Goal: Task Accomplishment & Management: Complete application form

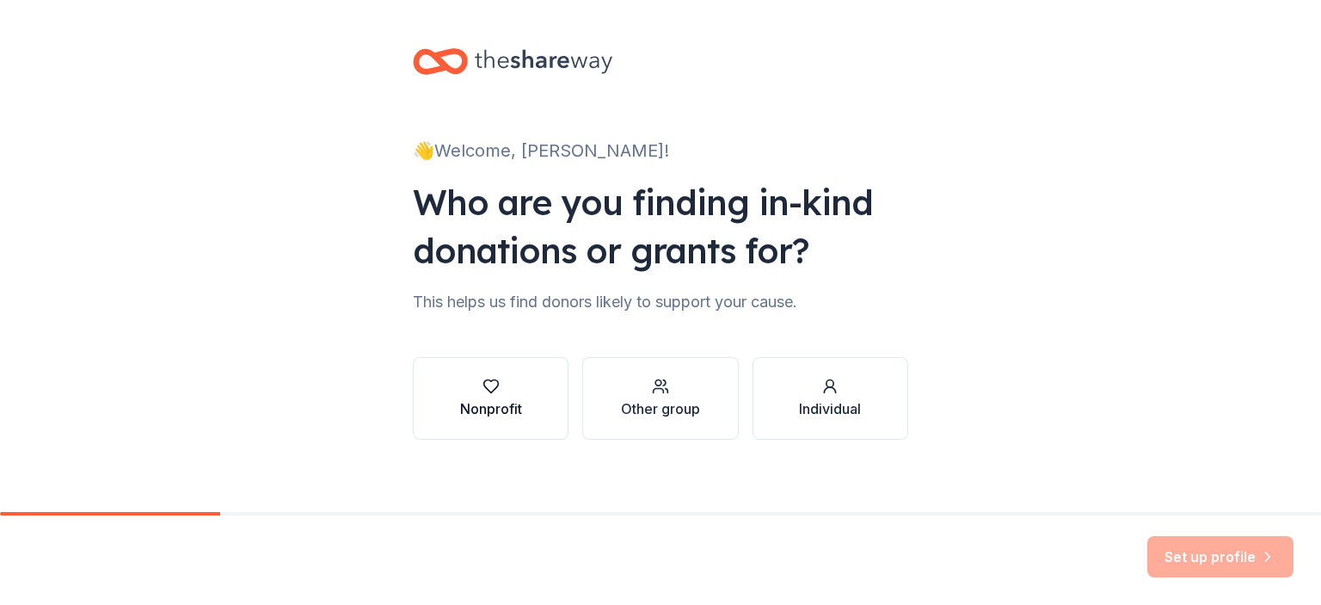
click at [469, 416] on div "Nonprofit" at bounding box center [491, 408] width 62 height 21
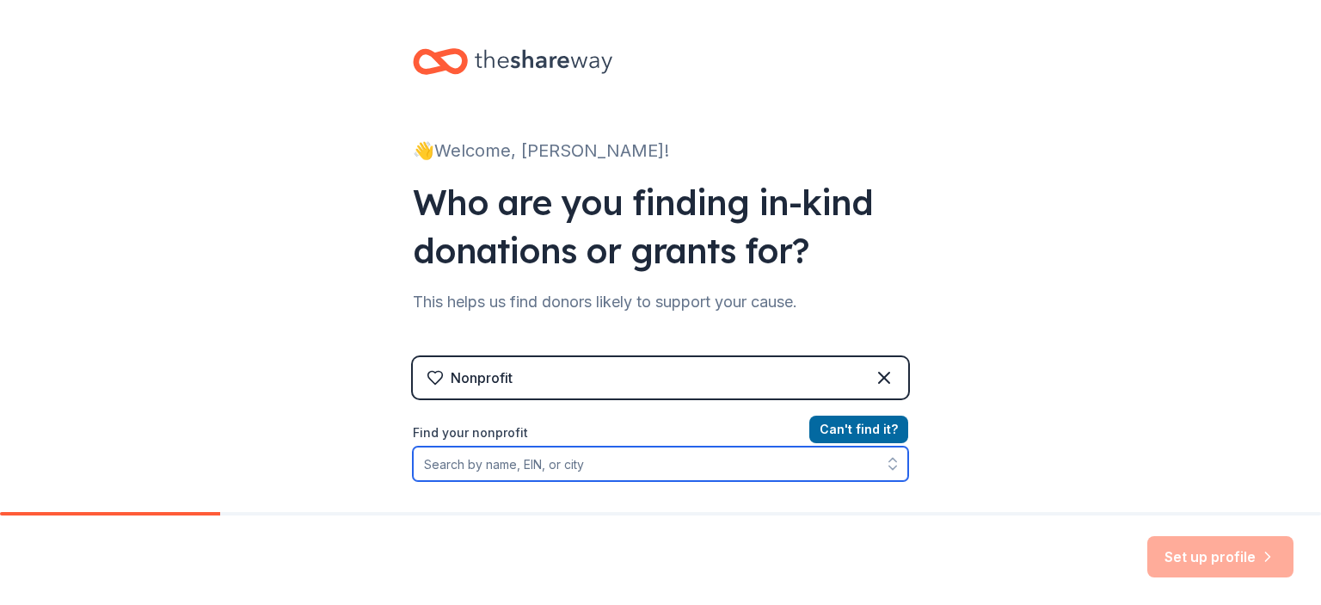
click at [595, 458] on input "Find your nonprofit" at bounding box center [661, 464] width 496 height 34
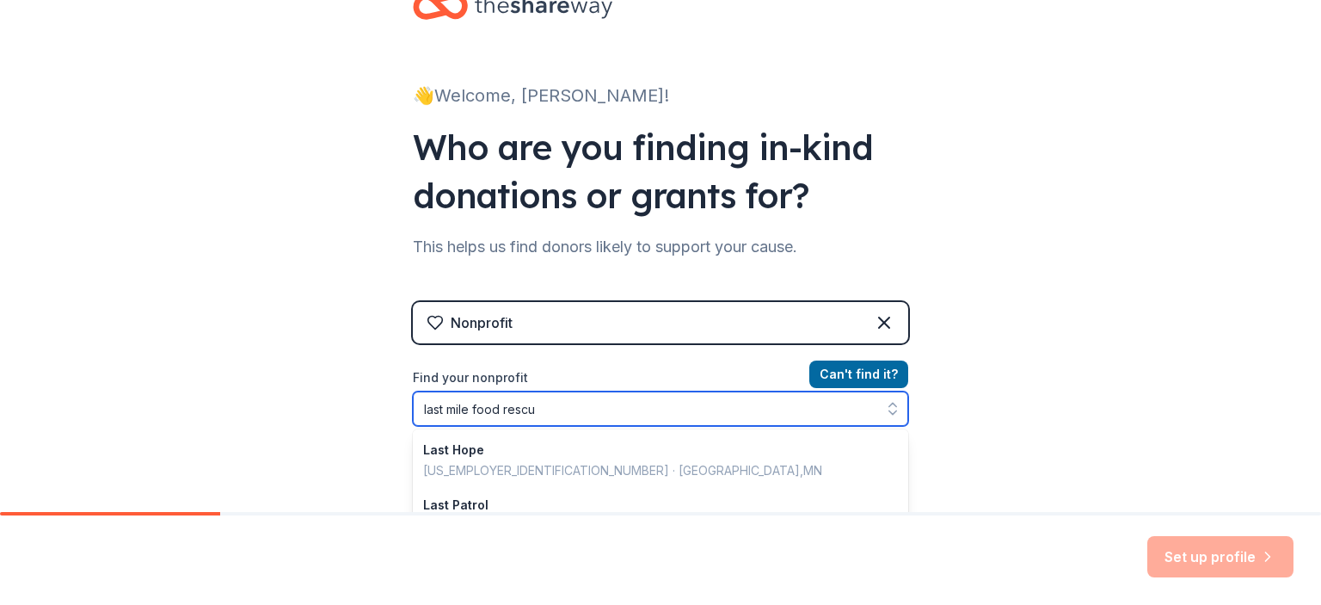
type input "last mile food rescue"
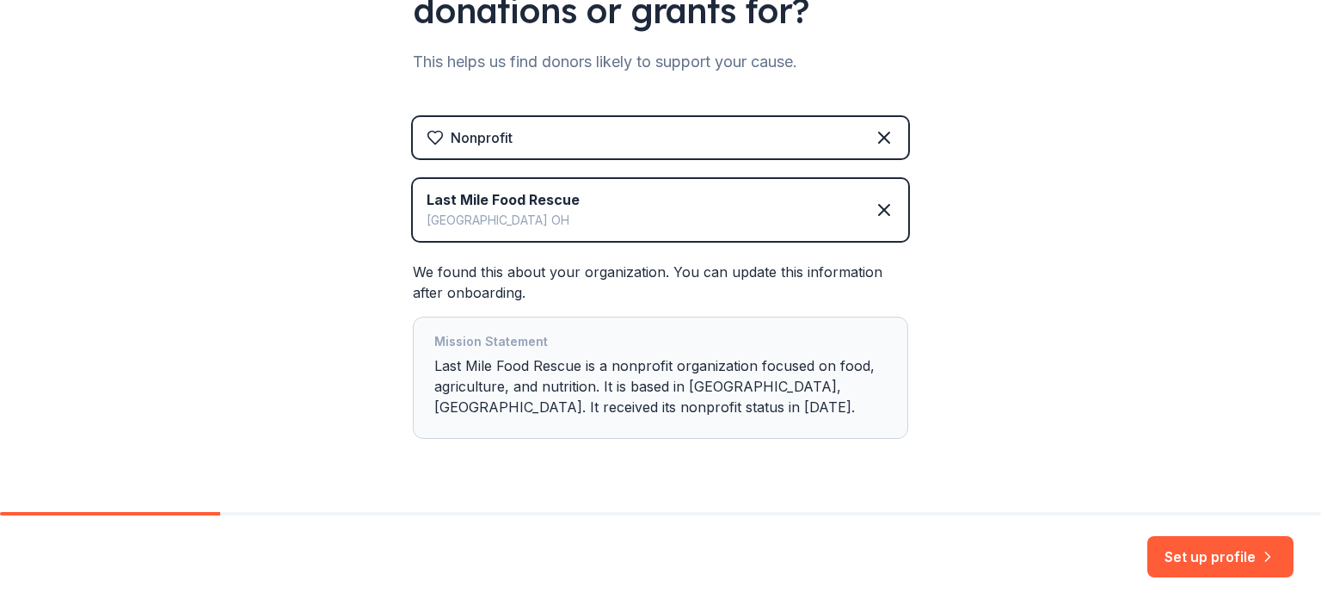
scroll to position [283, 0]
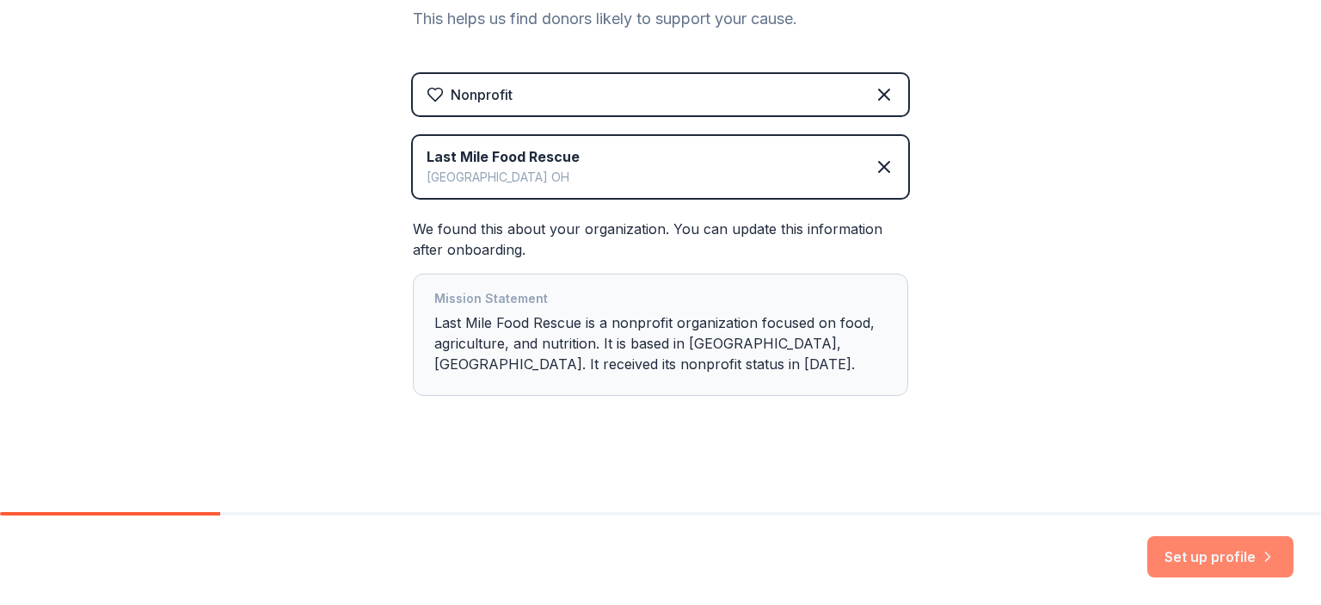
click at [1223, 557] on button "Set up profile" at bounding box center [1221, 556] width 146 height 41
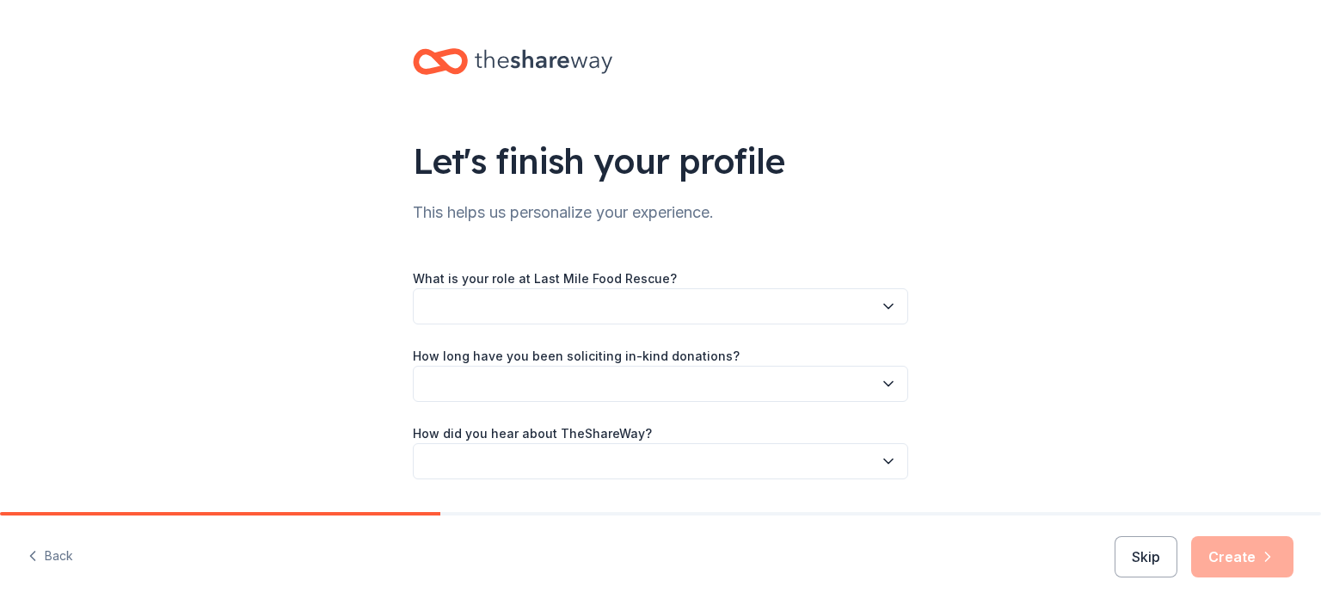
click at [813, 310] on button "button" at bounding box center [661, 306] width 496 height 36
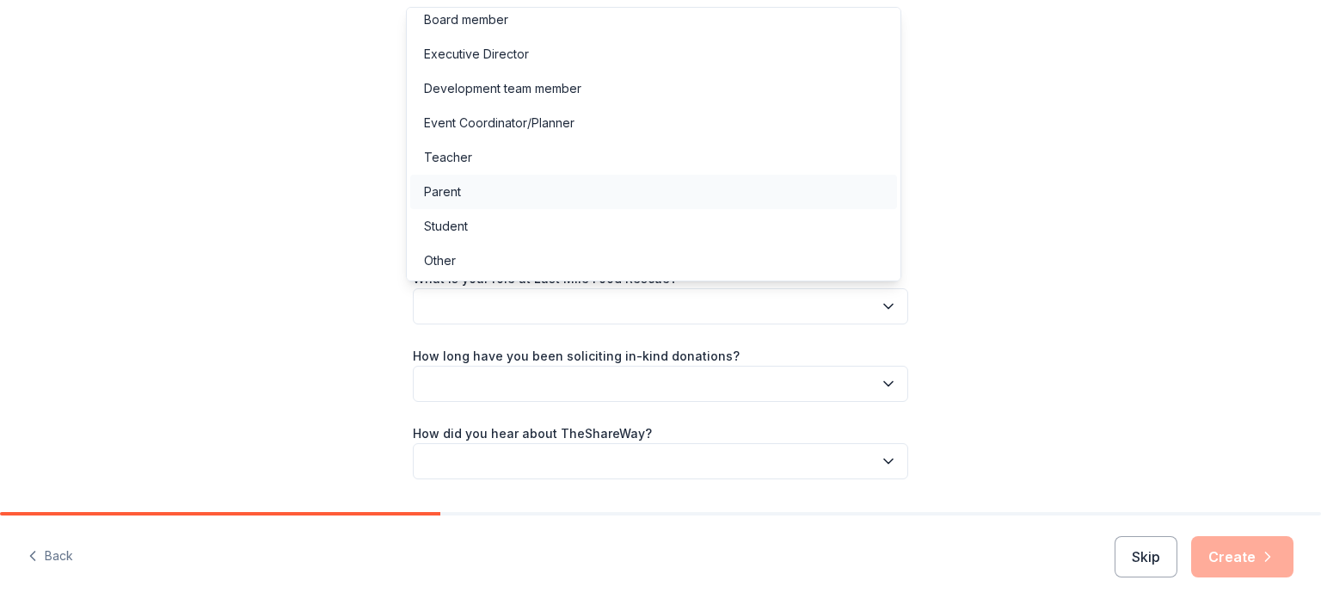
scroll to position [9, 0]
click at [509, 86] on div "Development team member" at bounding box center [502, 88] width 157 height 21
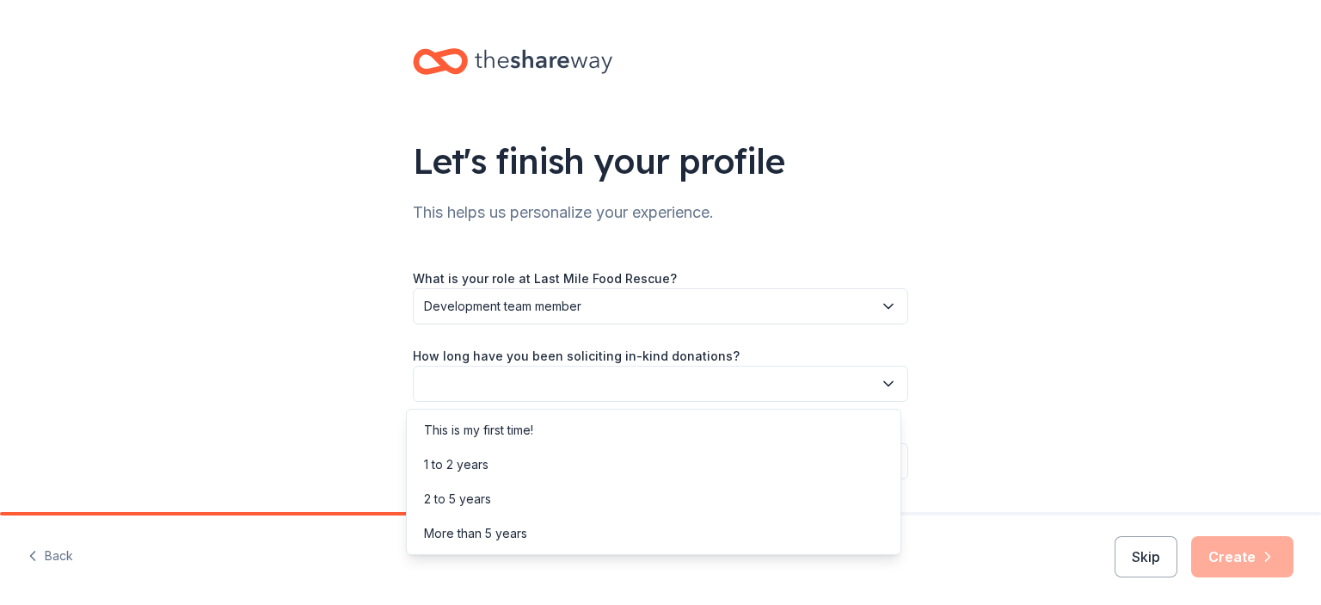
click at [764, 376] on button "button" at bounding box center [661, 384] width 496 height 36
click at [485, 463] on div "1 to 2 years" at bounding box center [456, 464] width 65 height 21
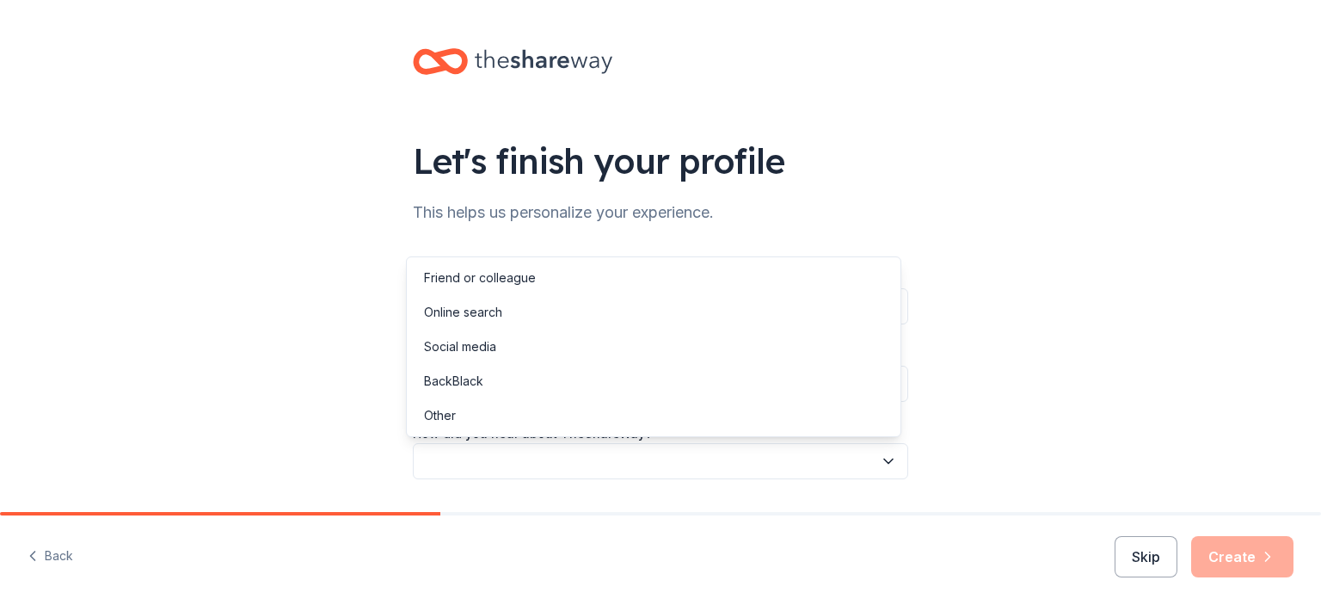
click at [718, 459] on button "button" at bounding box center [661, 461] width 496 height 36
click at [505, 278] on div "Friend or colleague" at bounding box center [480, 278] width 112 height 21
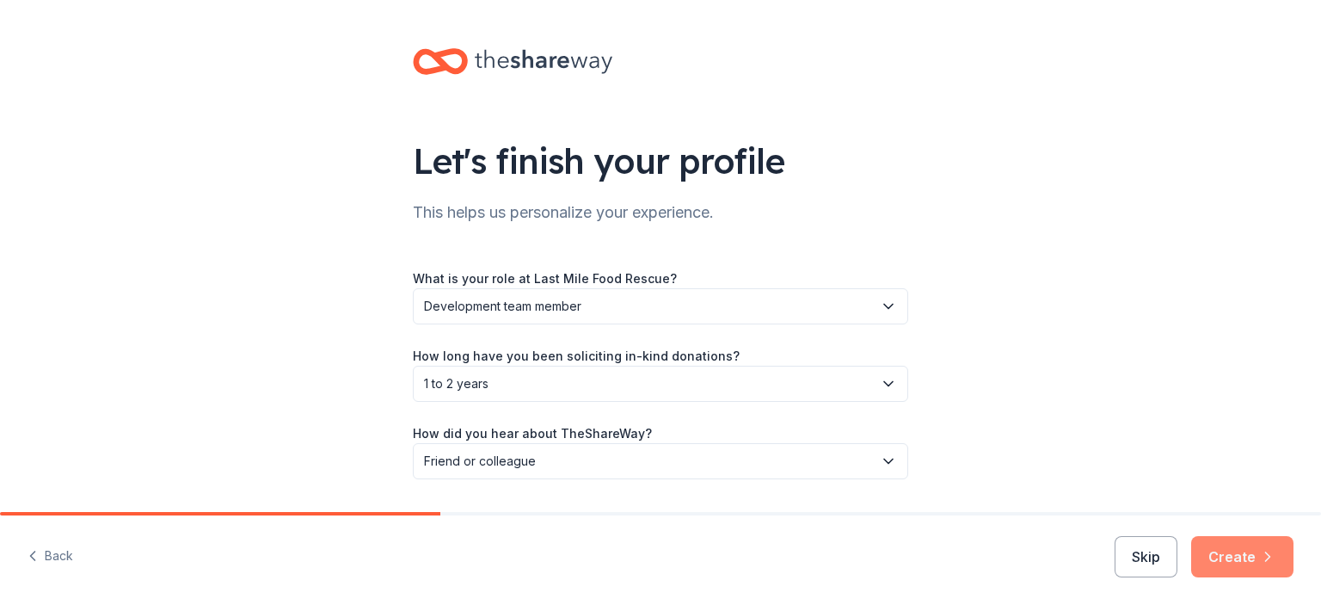
click at [1228, 556] on button "Create" at bounding box center [1243, 556] width 102 height 41
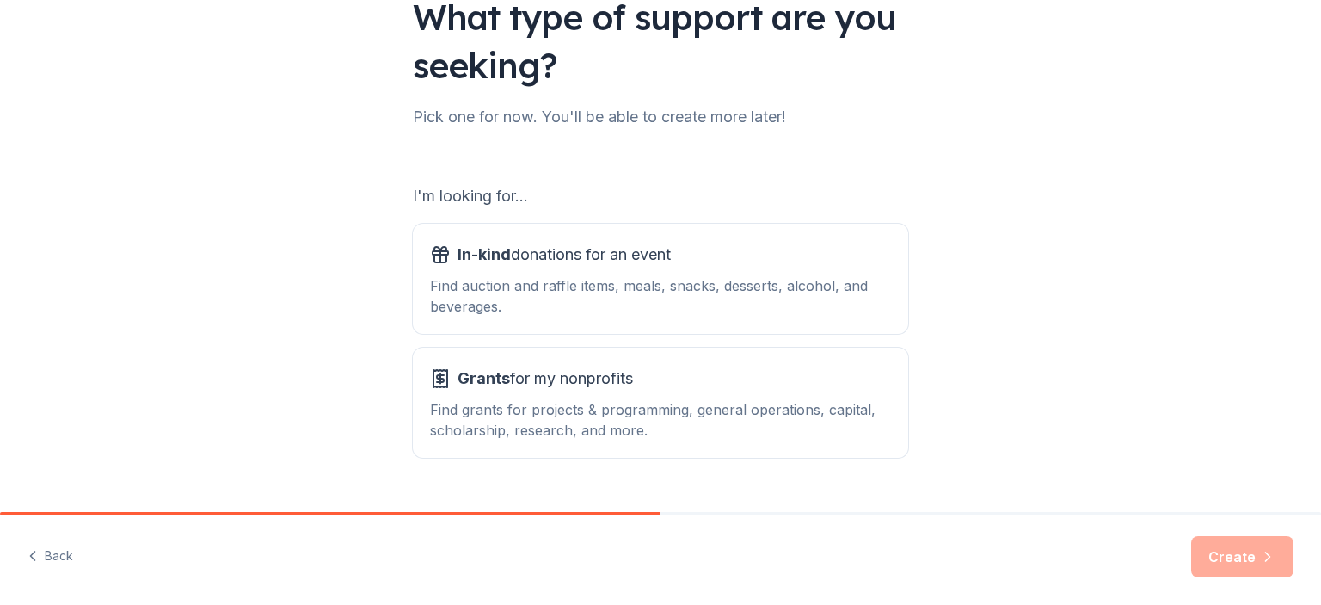
scroll to position [145, 0]
click at [592, 281] on div "Find auction and raffle items, meals, snacks, desserts, alcohol, and beverages." at bounding box center [660, 294] width 461 height 41
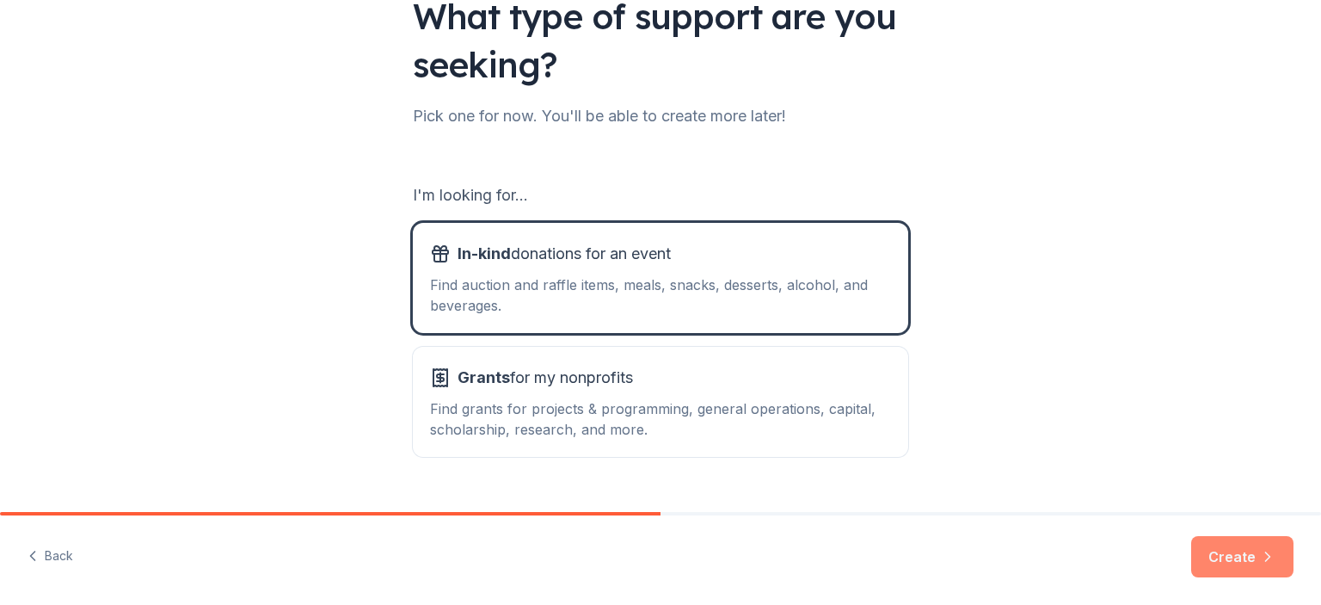
click at [1237, 554] on button "Create" at bounding box center [1243, 556] width 102 height 41
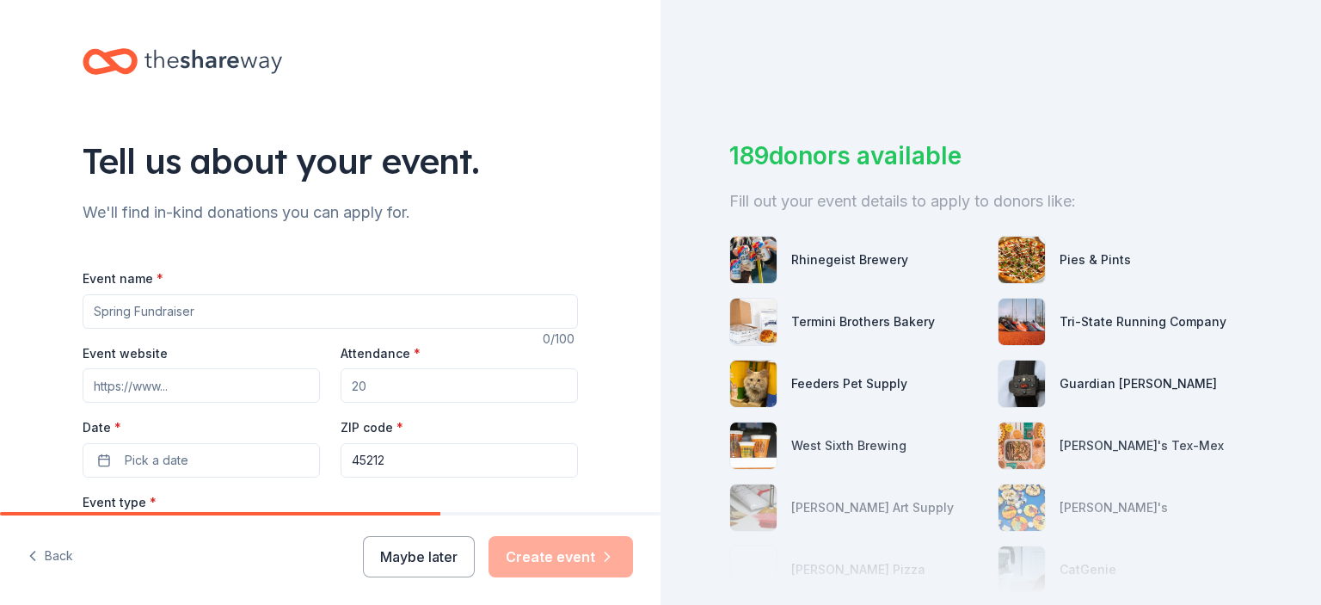
click at [405, 306] on input "Event name *" at bounding box center [331, 311] width 496 height 34
type input "Miles of Gratitude"
click at [206, 382] on input "Event website" at bounding box center [201, 385] width 237 height 34
click at [365, 388] on input "Attendance *" at bounding box center [459, 385] width 237 height 34
type input "200"
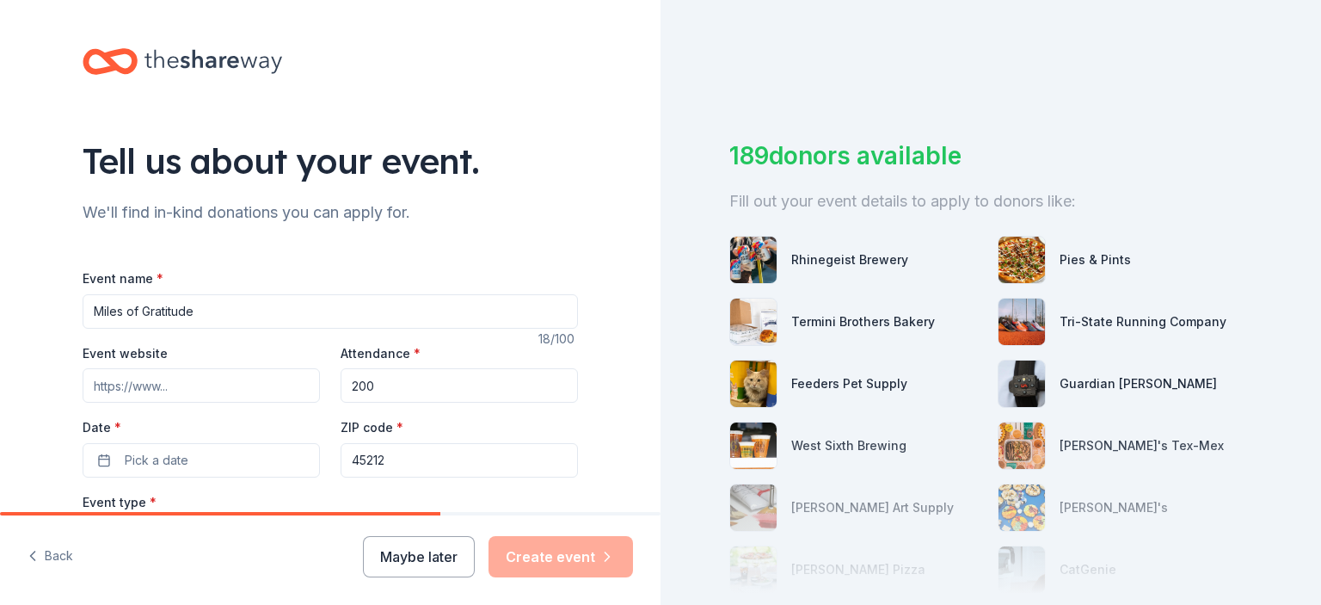
click at [234, 386] on input "Event website" at bounding box center [201, 385] width 237 height 34
paste input "[URL][DOMAIN_NAME]"
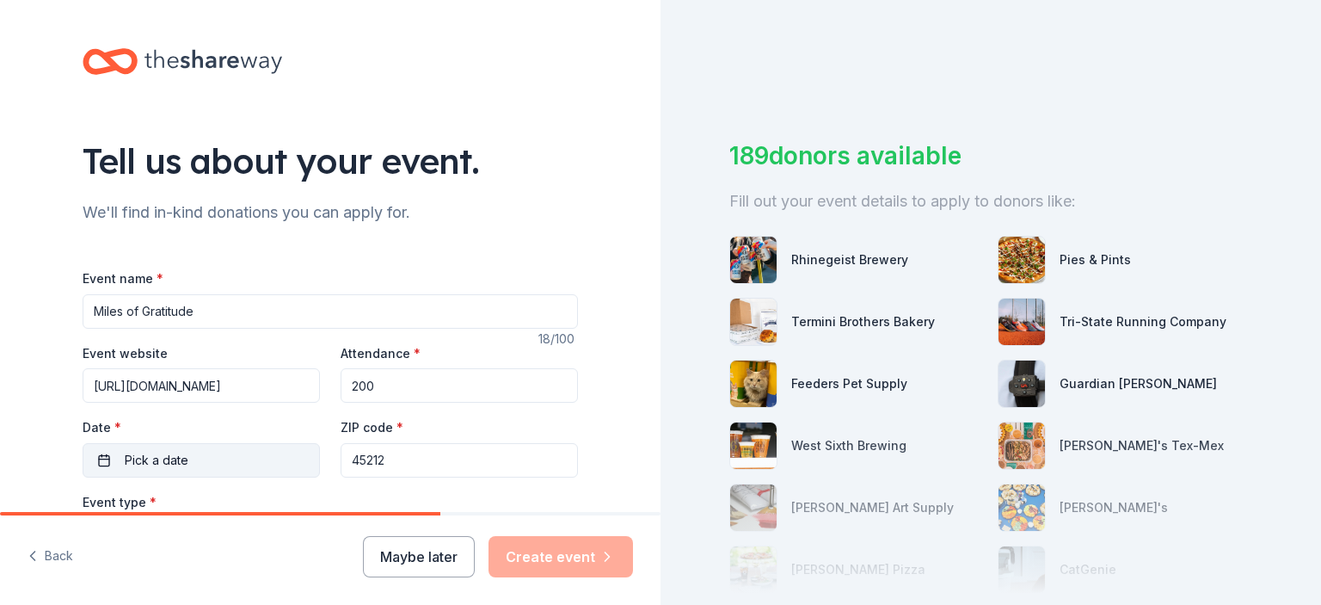
type input "[URL][DOMAIN_NAME]"
click at [161, 458] on span "Pick a date" at bounding box center [157, 460] width 64 height 21
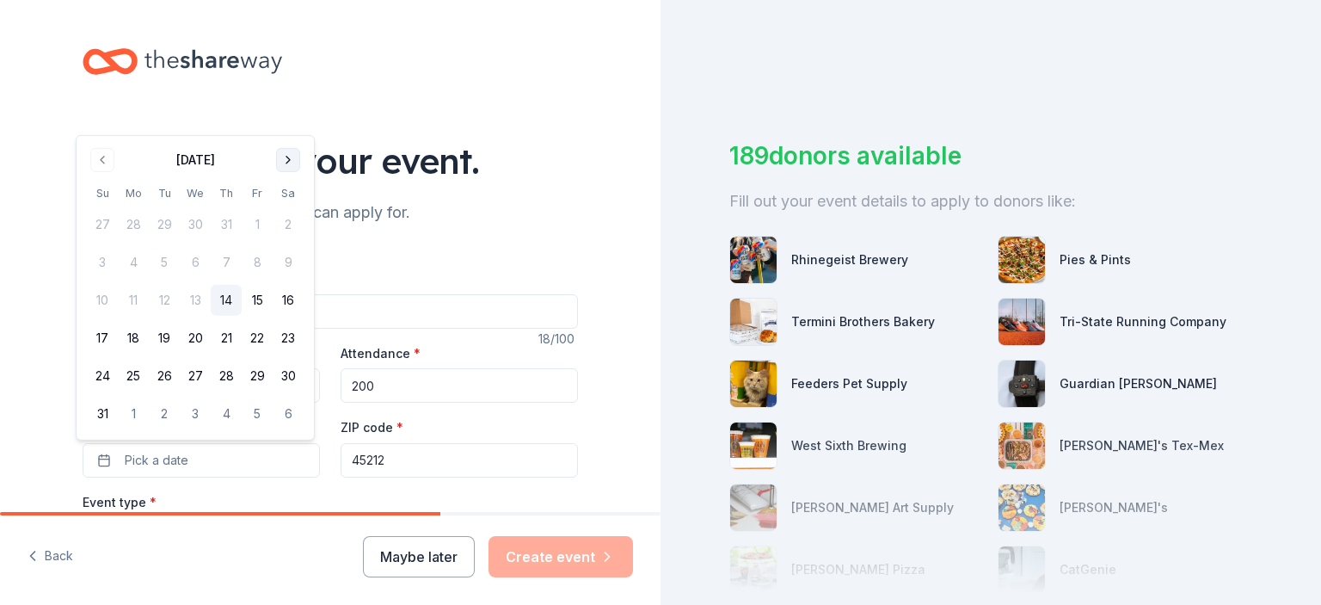
click at [286, 157] on button "Go to next month" at bounding box center [288, 160] width 24 height 24
click at [163, 410] on button "30" at bounding box center [164, 413] width 31 height 31
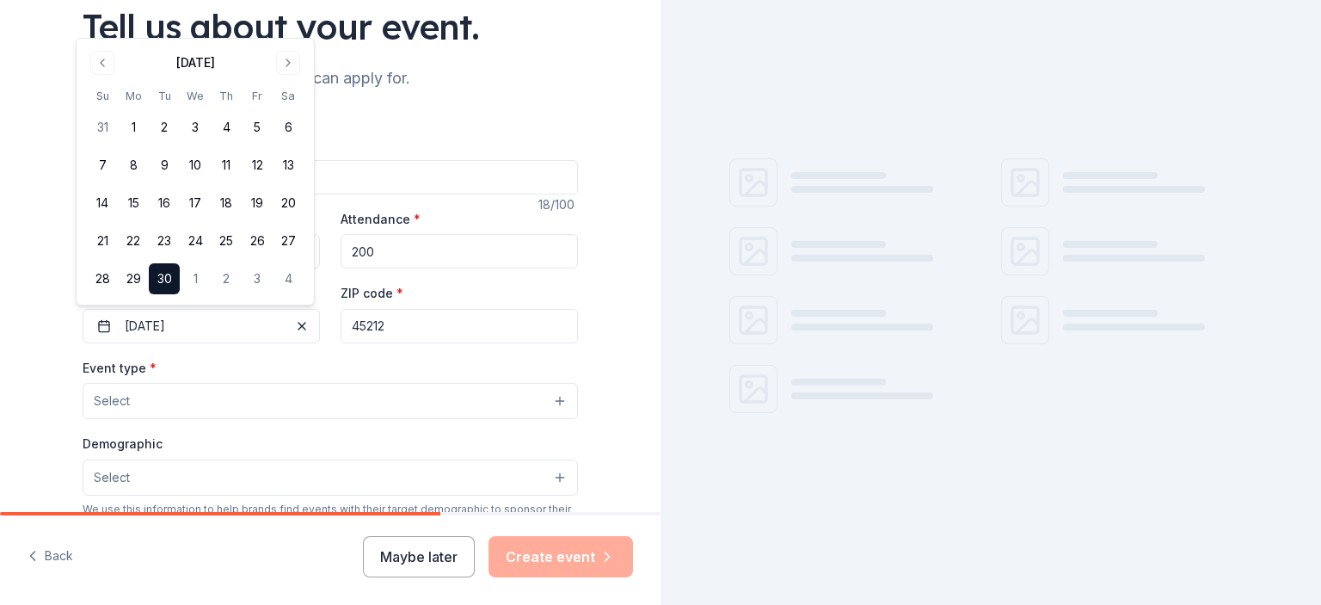
scroll to position [134, 0]
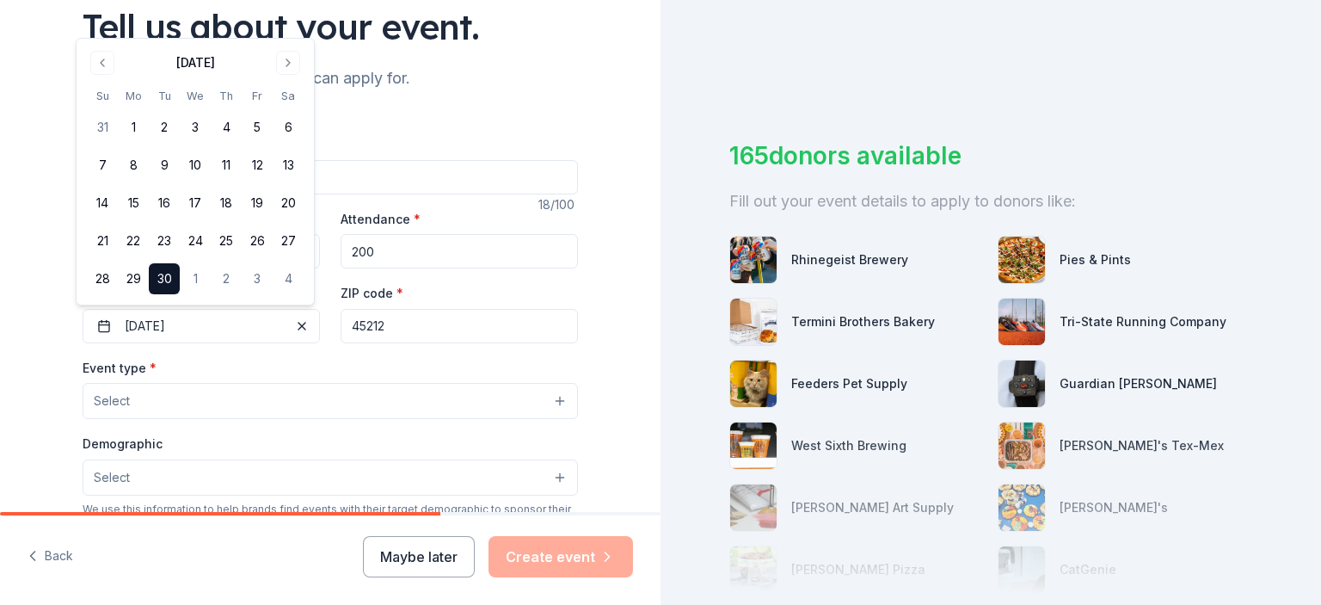
click at [203, 407] on button "Select" at bounding box center [331, 401] width 496 height 36
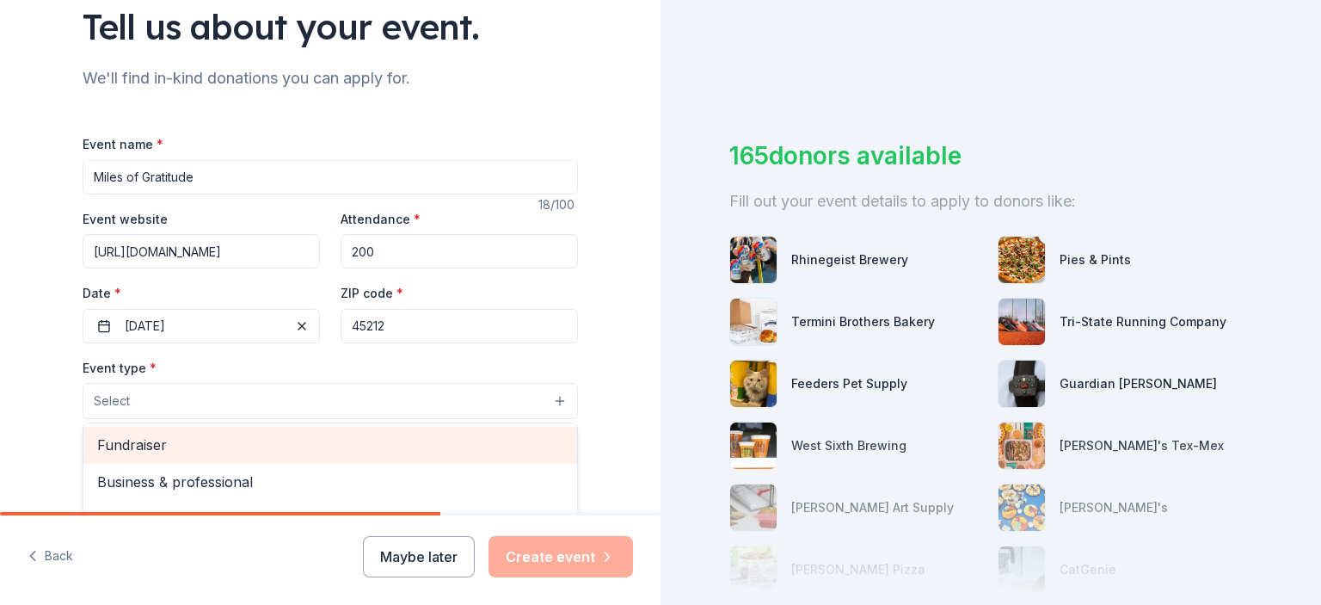
click at [126, 441] on span "Fundraiser" at bounding box center [330, 445] width 466 height 22
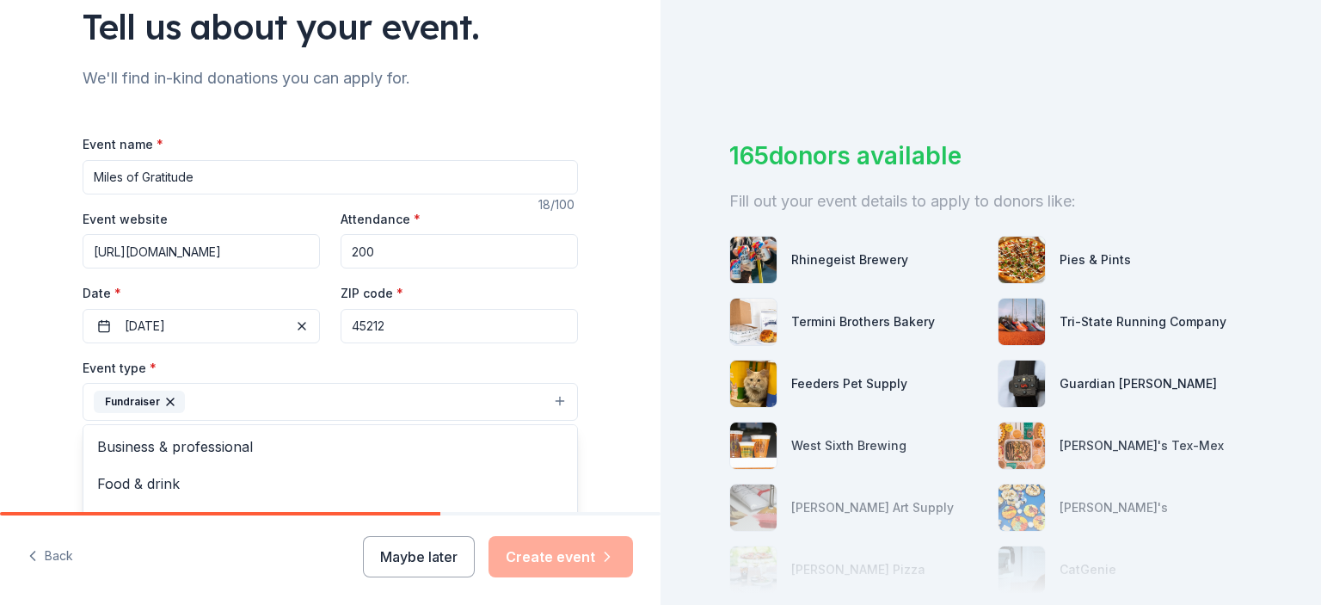
scroll to position [21, 0]
click at [635, 368] on div "Tell us about your event. We'll find in-kind donations you can apply for. Event…" at bounding box center [330, 439] width 661 height 1147
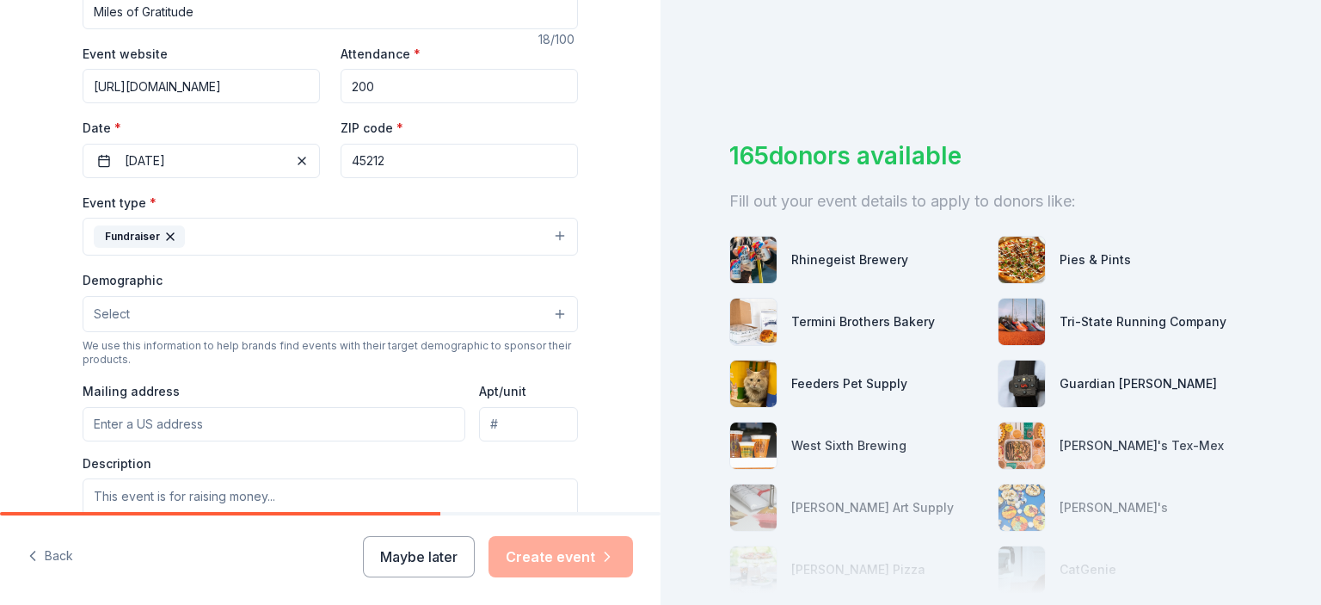
scroll to position [301, 0]
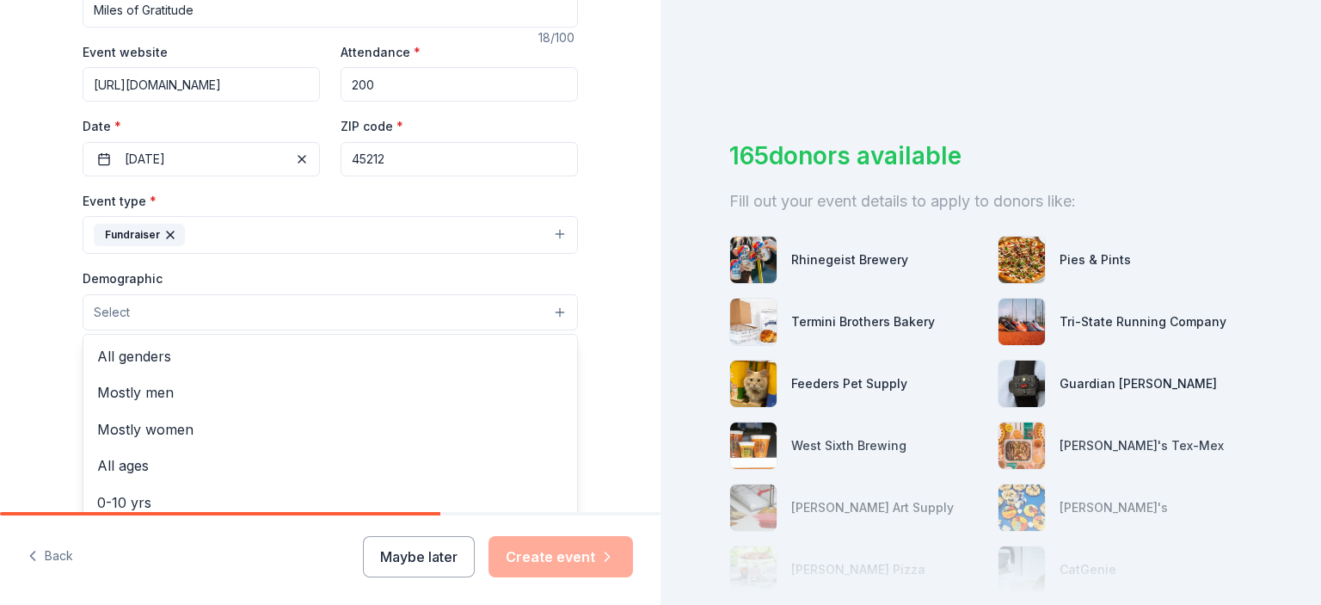
click at [459, 319] on button "Select" at bounding box center [331, 312] width 496 height 36
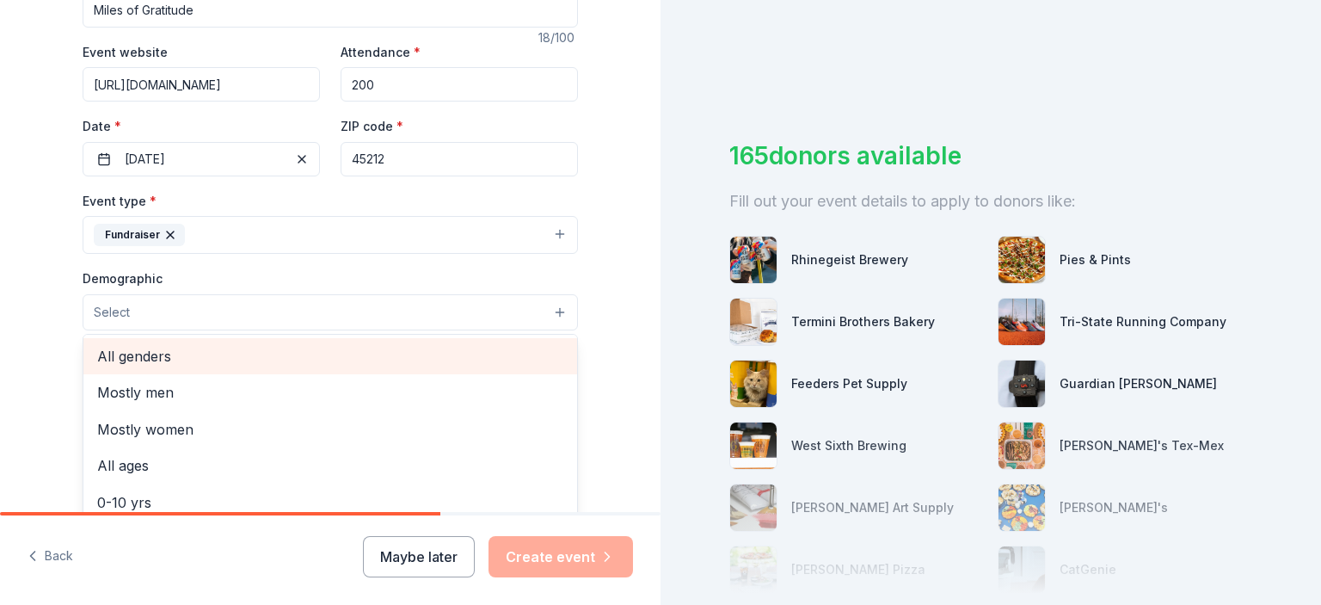
click at [185, 348] on span "All genders" at bounding box center [330, 356] width 466 height 22
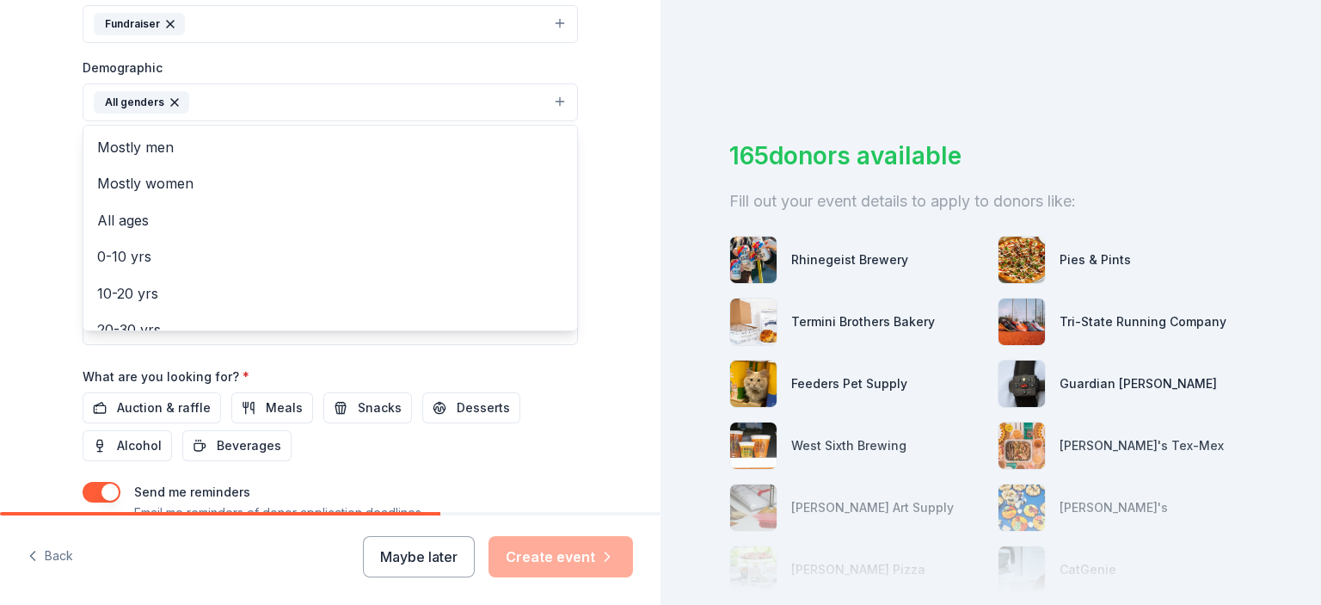
scroll to position [513, 0]
click at [620, 310] on div "Tell us about your event. We'll find in-kind donations you can apply for. Event…" at bounding box center [330, 61] width 661 height 1149
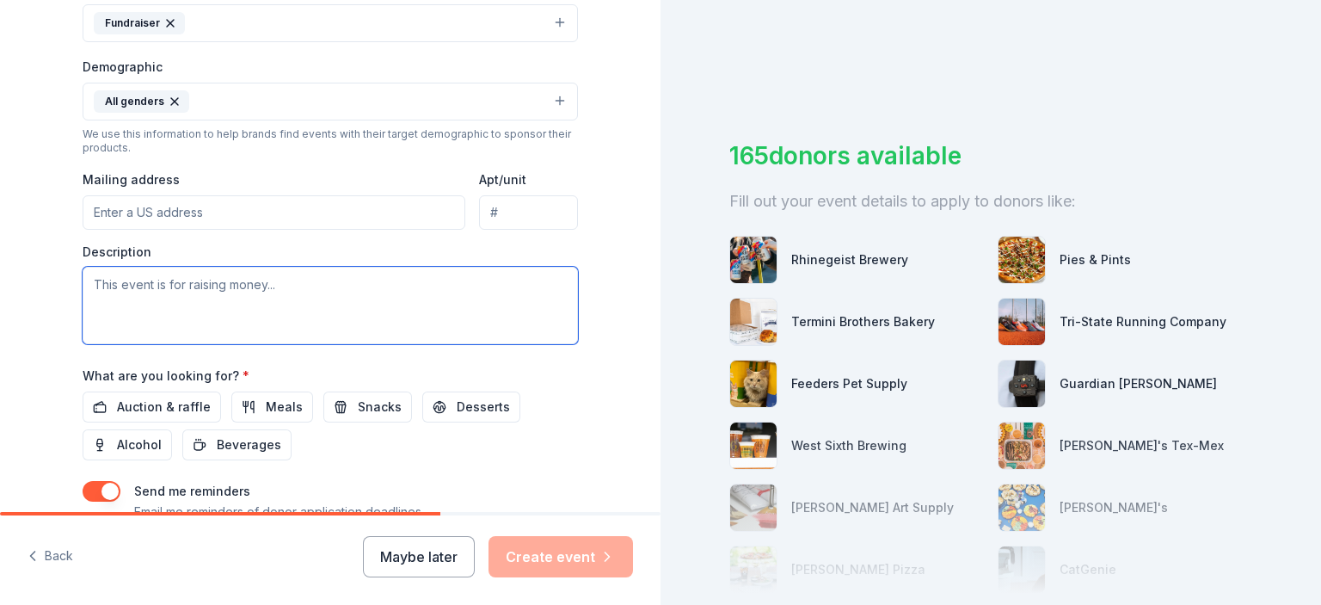
click at [228, 299] on textarea at bounding box center [331, 305] width 496 height 77
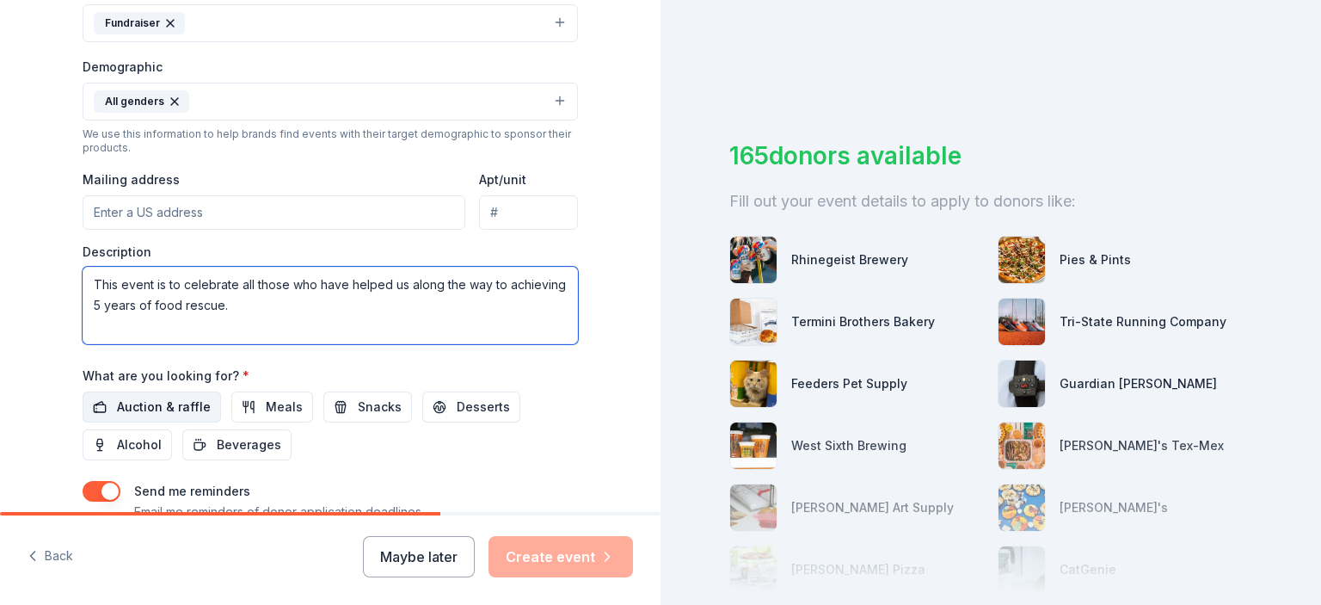
type textarea "This event is to celebrate all those who have helped us along the way to achiev…"
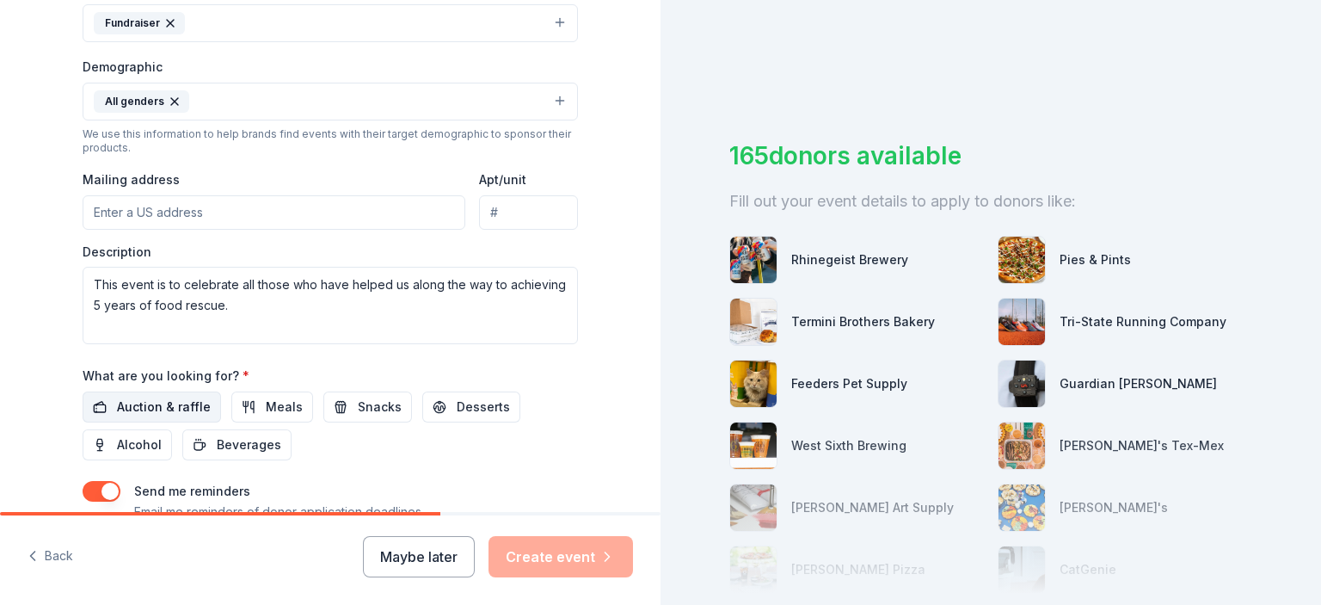
click at [162, 407] on span "Auction & raffle" at bounding box center [164, 407] width 94 height 21
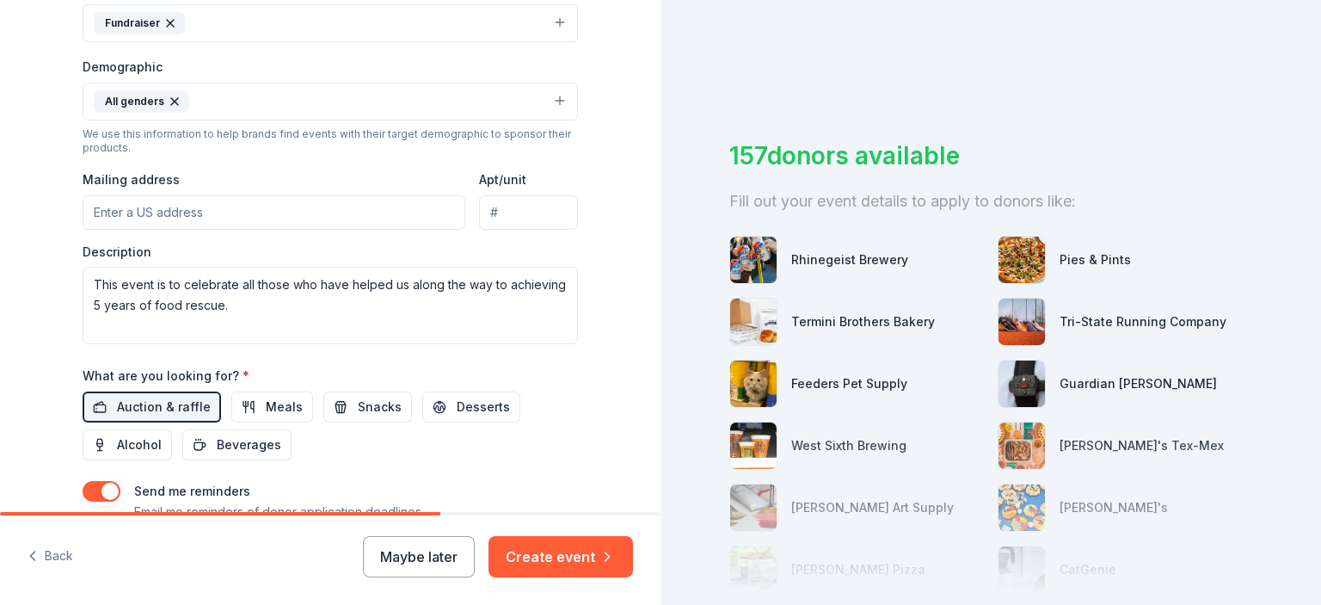
scroll to position [636, 0]
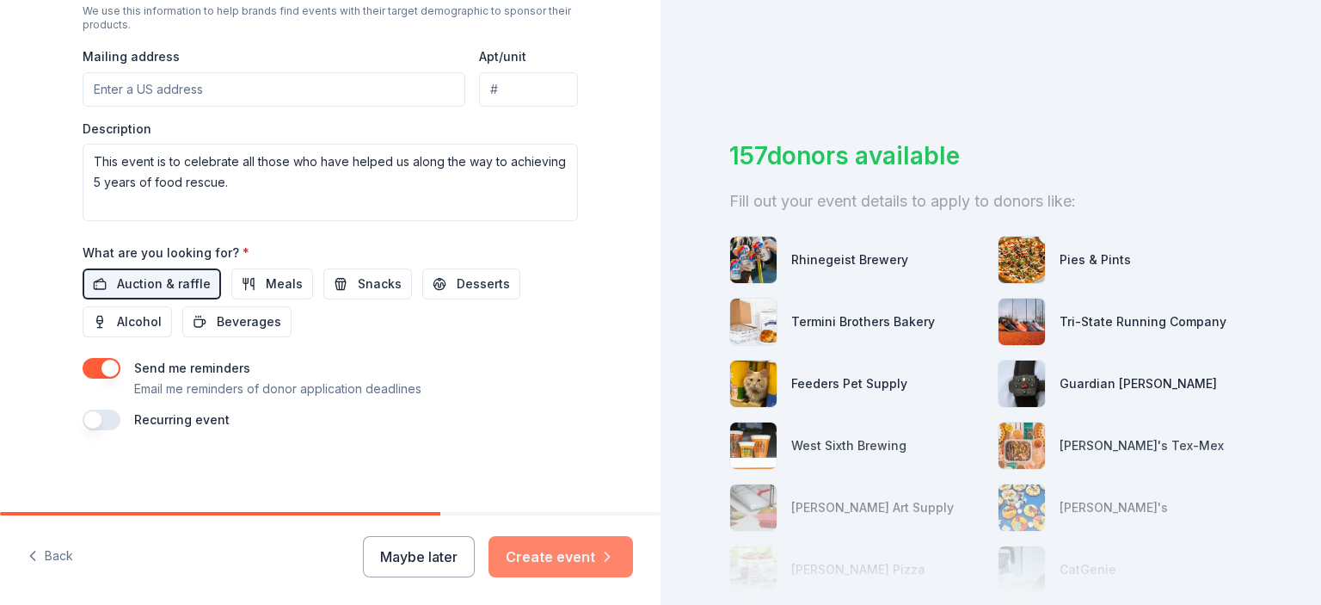
click at [552, 553] on button "Create event" at bounding box center [561, 556] width 145 height 41
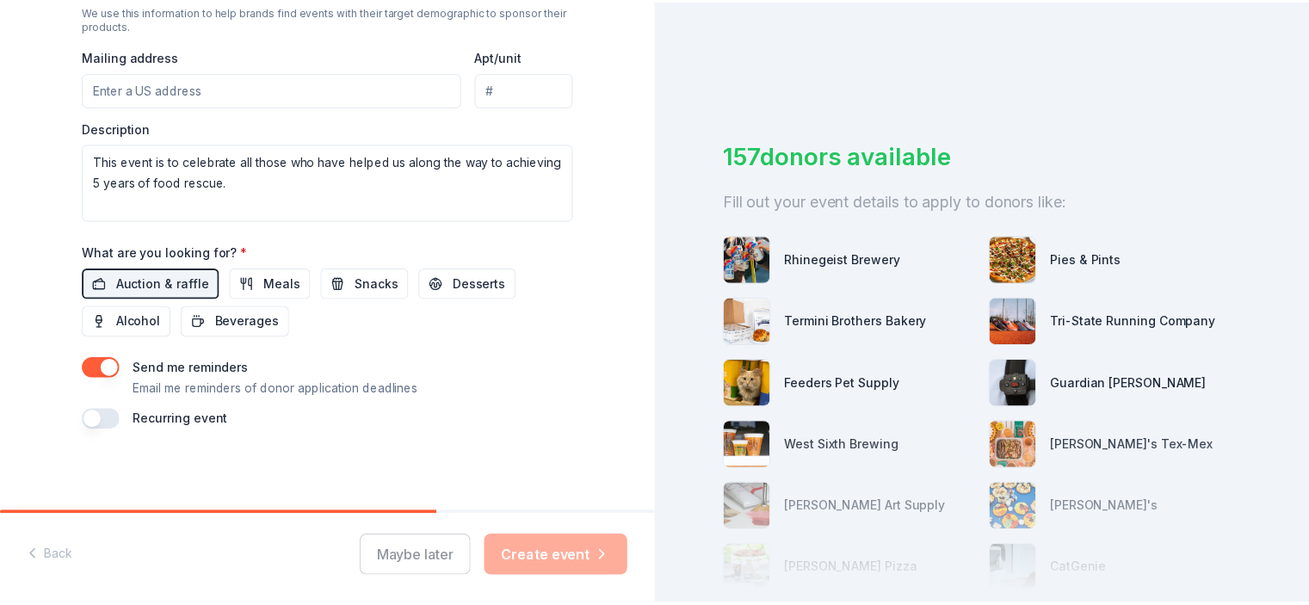
scroll to position [103, 0]
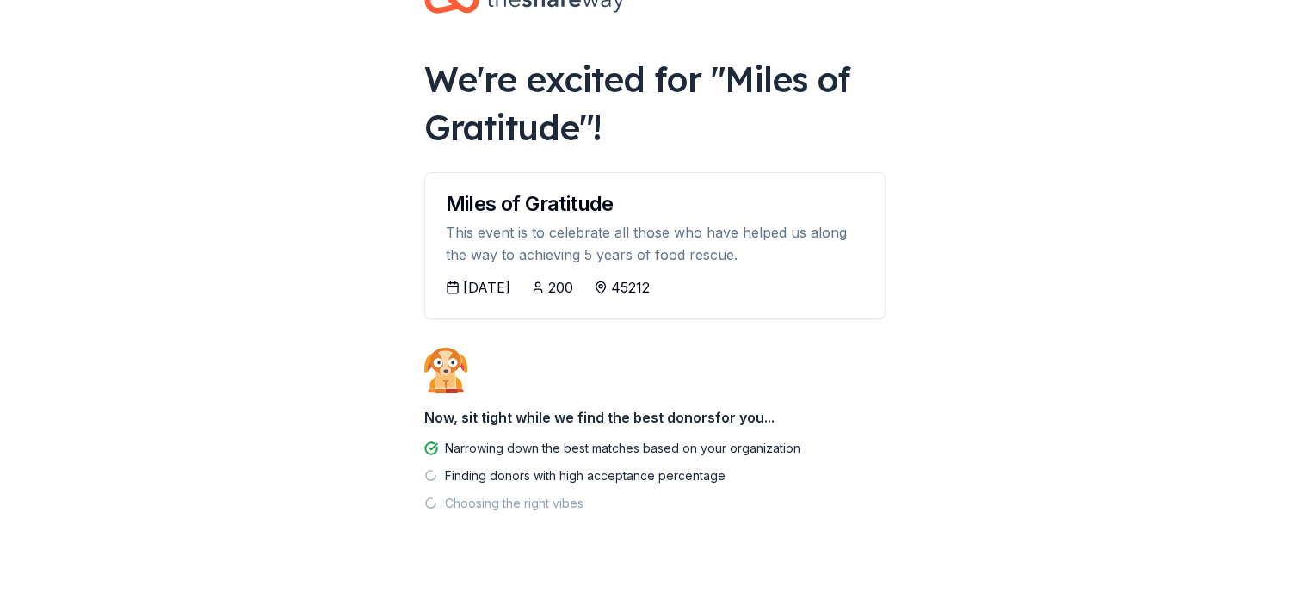
scroll to position [76, 0]
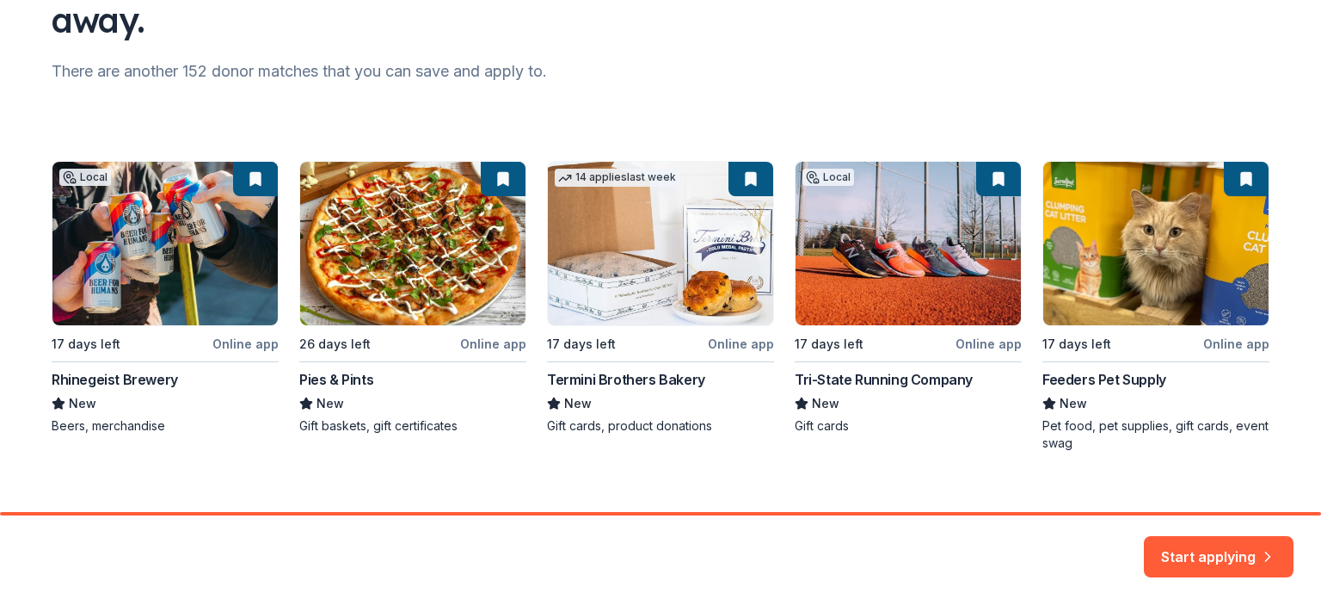
scroll to position [211, 0]
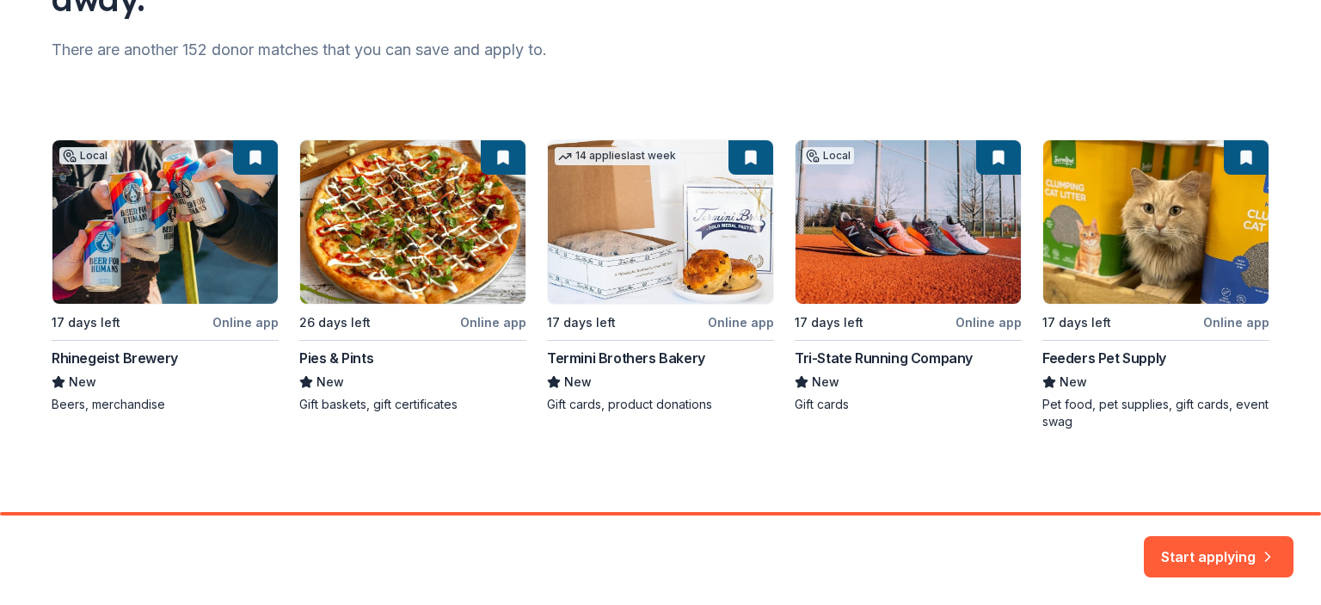
click at [943, 280] on div "Local 17 days left Online app Rhinegeist Brewery New Beers, merchandise 26 days…" at bounding box center [661, 284] width 1218 height 291
click at [832, 154] on div "Local 17 days left Online app Rhinegeist Brewery New Beers, merchandise 26 days…" at bounding box center [661, 284] width 1218 height 291
click at [1192, 555] on button "Start applying" at bounding box center [1219, 546] width 150 height 41
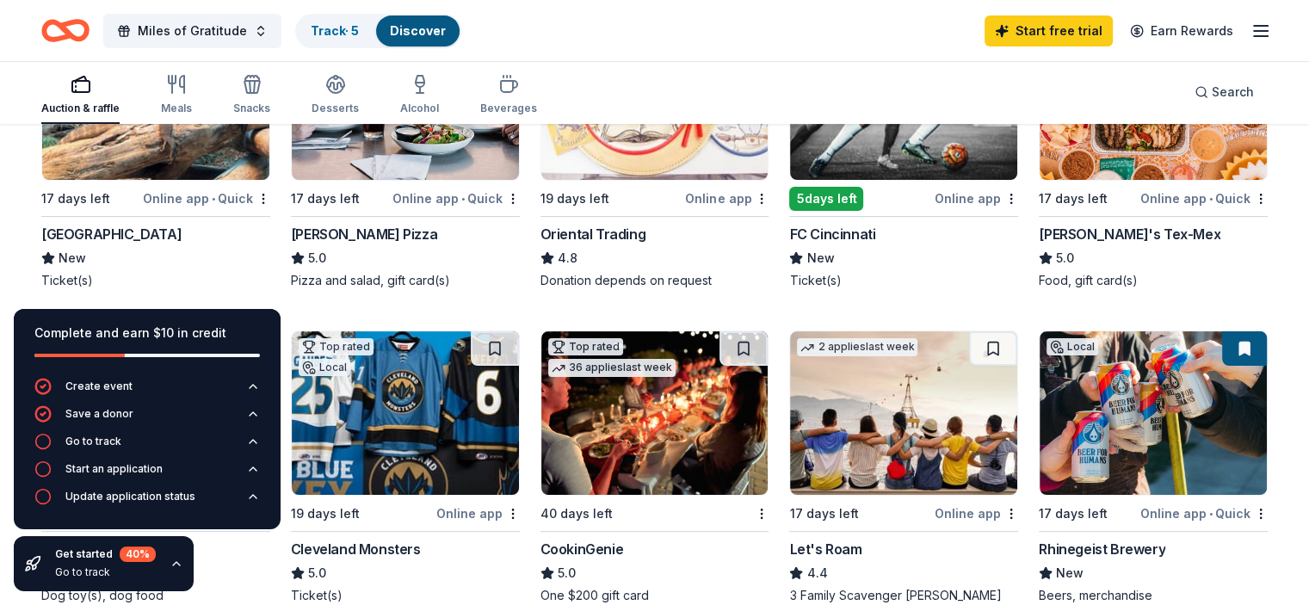
scroll to position [286, 0]
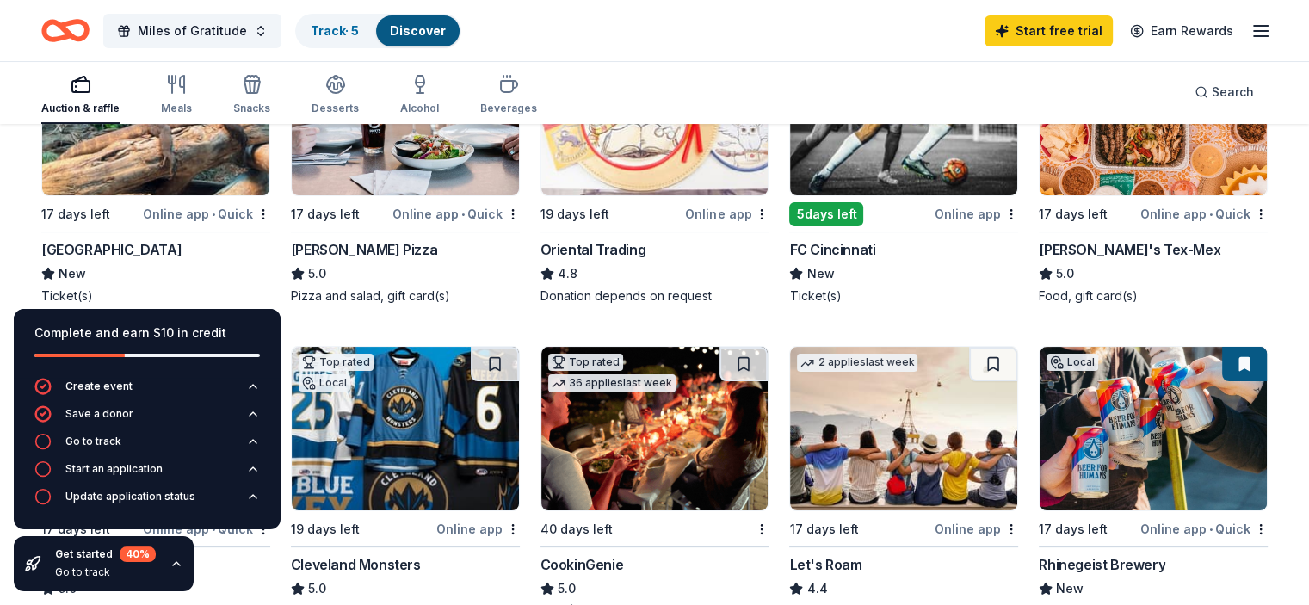
click at [186, 169] on img at bounding box center [155, 113] width 227 height 163
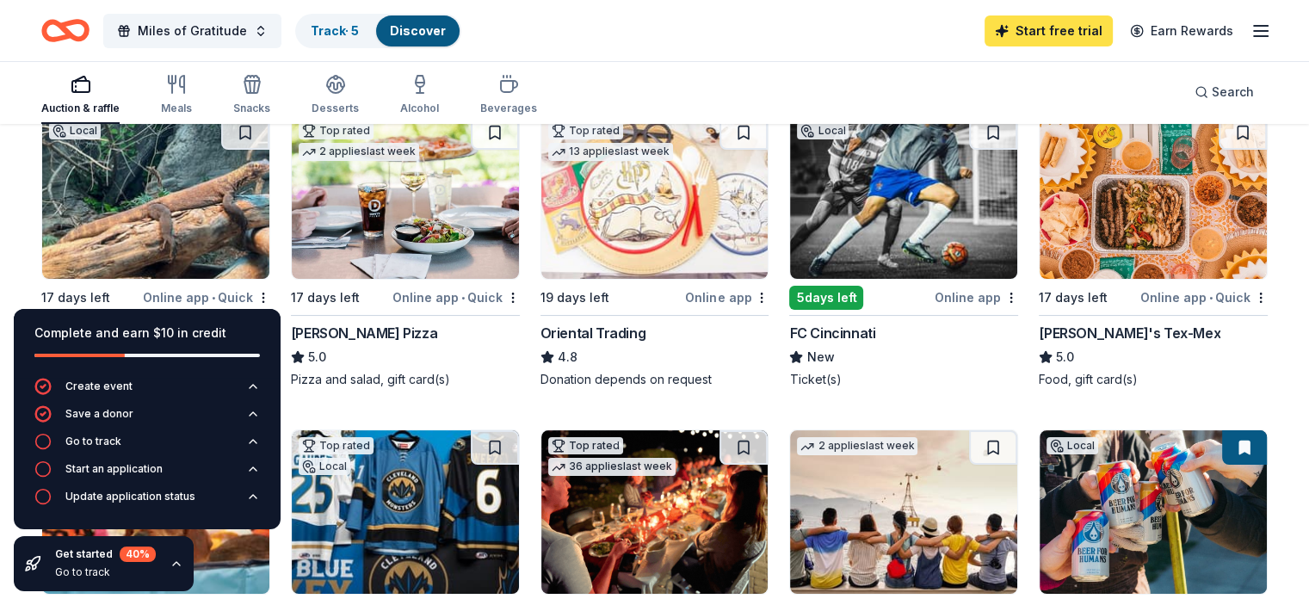
scroll to position [145, 0]
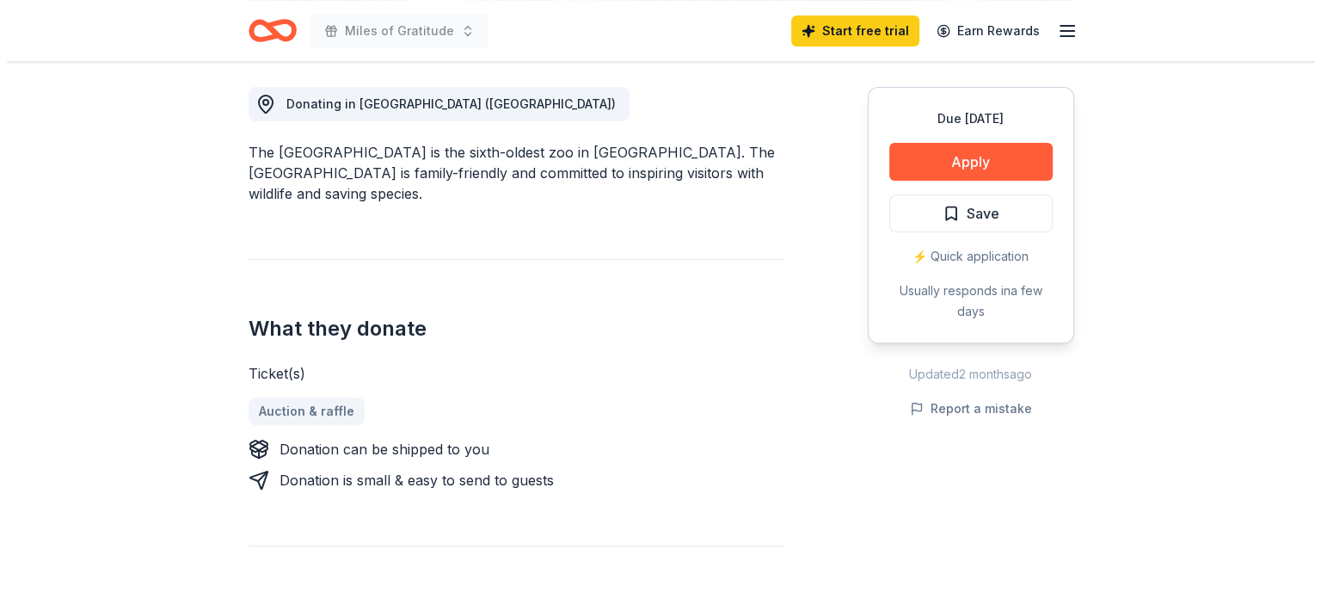
scroll to position [475, 0]
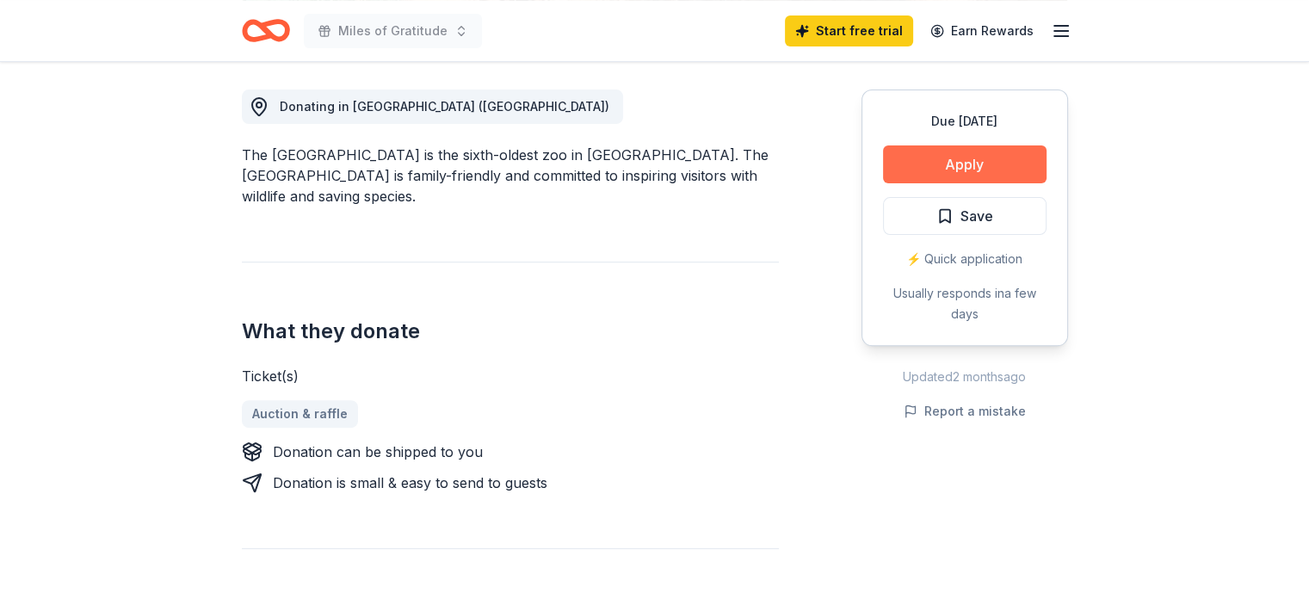
click at [957, 164] on button "Apply" at bounding box center [964, 164] width 163 height 38
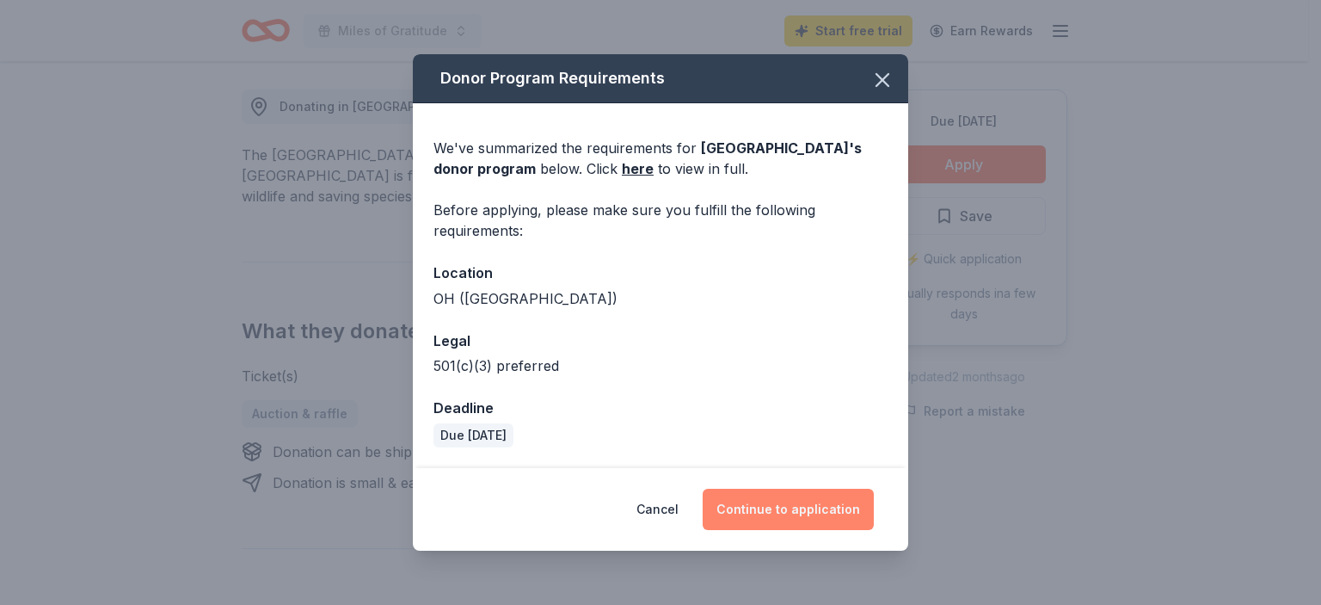
click at [798, 510] on button "Continue to application" at bounding box center [788, 509] width 171 height 41
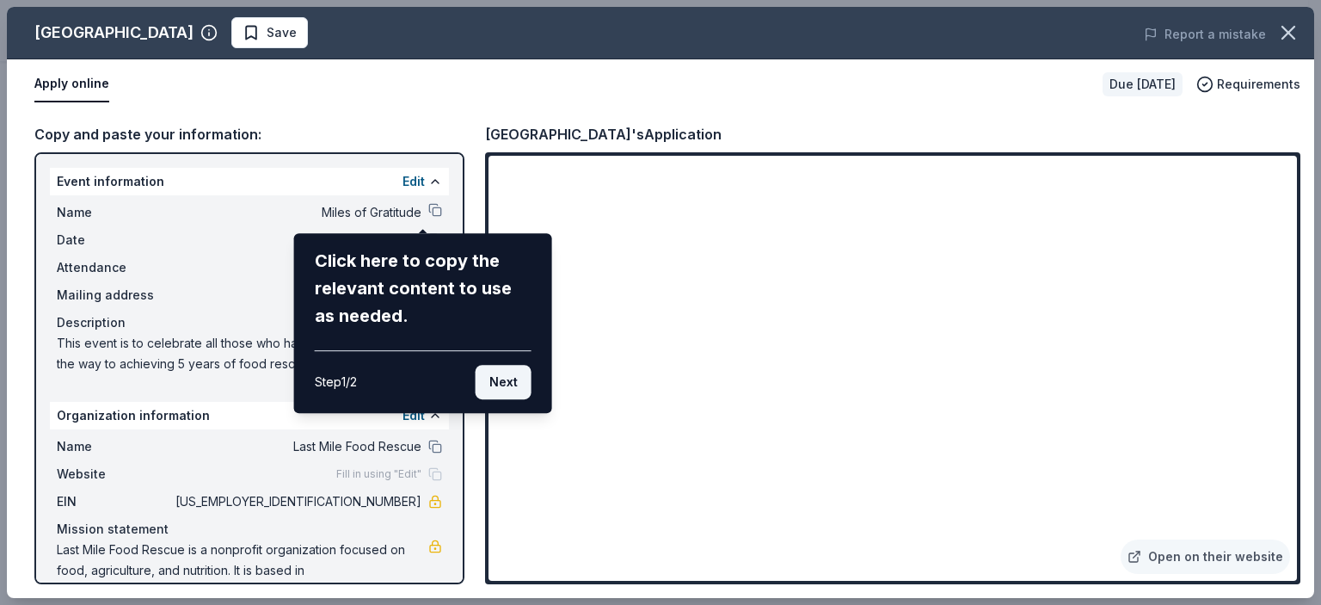
click at [509, 380] on button "Next" at bounding box center [504, 382] width 56 height 34
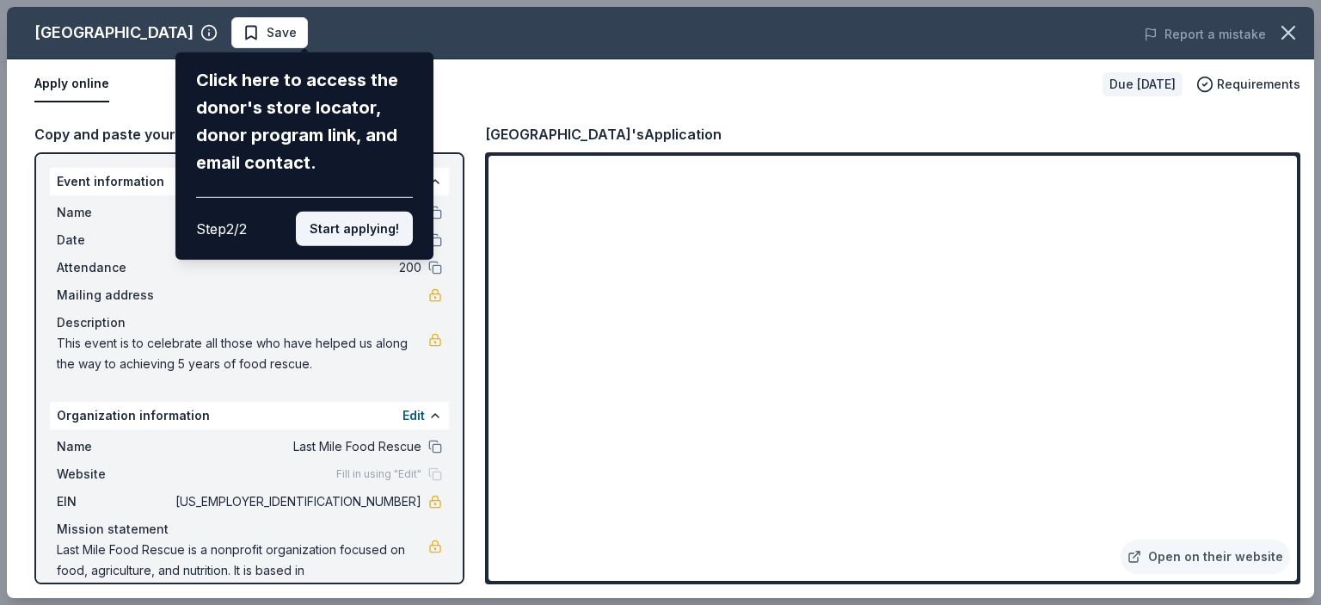
click at [382, 228] on button "Start applying!" at bounding box center [354, 229] width 117 height 34
